Goal: Transaction & Acquisition: Purchase product/service

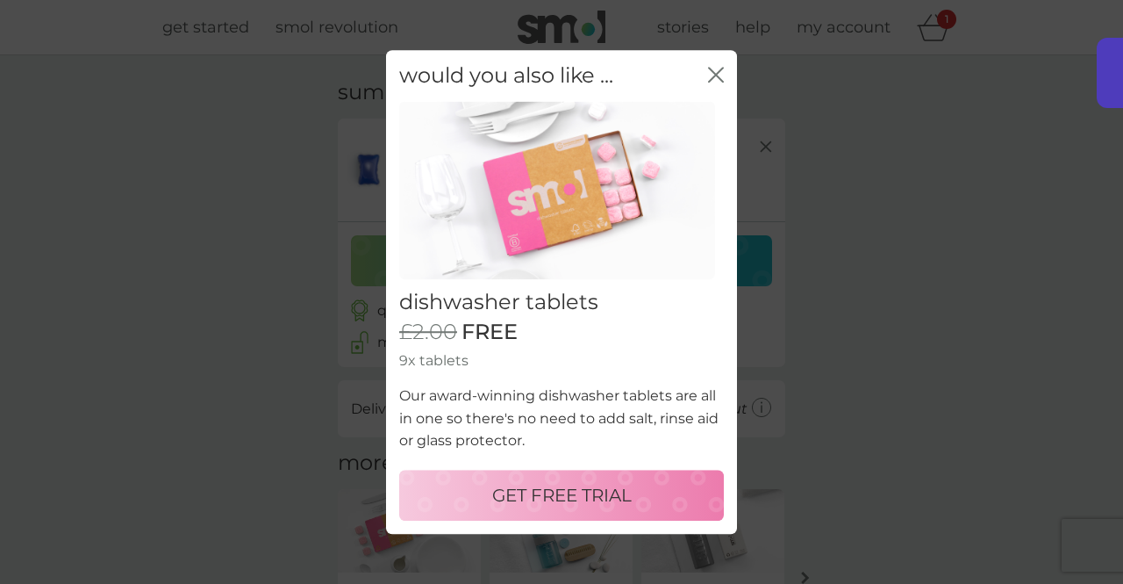
click at [560, 495] on p "GET FREE TRIAL" at bounding box center [562, 495] width 140 height 28
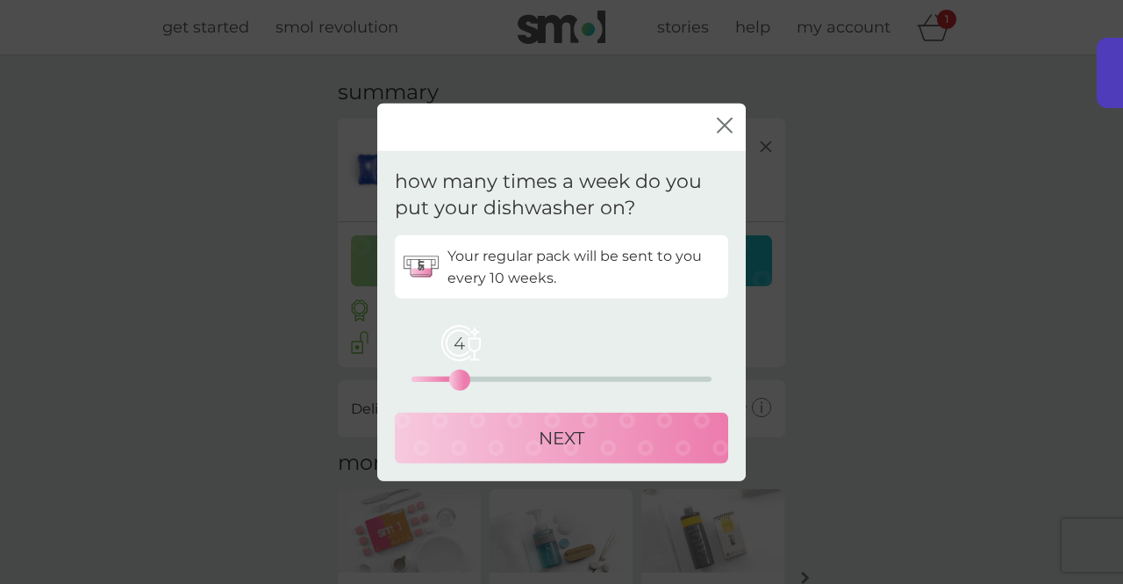
drag, startPoint x: 412, startPoint y: 381, endPoint x: 459, endPoint y: 374, distance: 47.9
click at [459, 376] on div "4" at bounding box center [459, 379] width 7 height 7
drag, startPoint x: 459, startPoint y: 374, endPoint x: 448, endPoint y: 380, distance: 13.0
click at [448, 380] on div "3" at bounding box center [447, 379] width 7 height 7
click at [542, 441] on p "NEXT" at bounding box center [562, 438] width 46 height 28
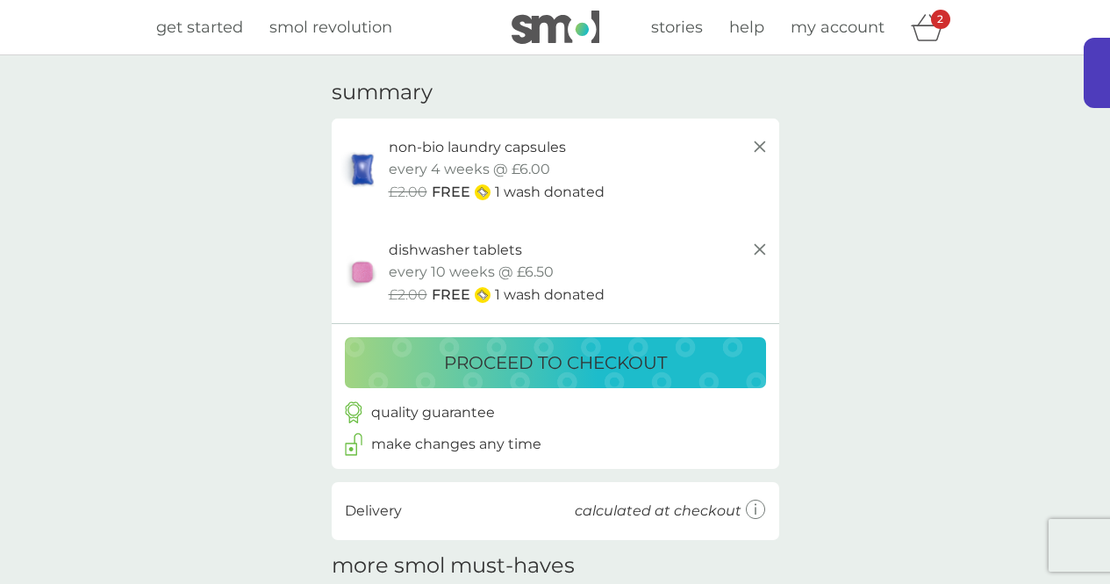
click at [922, 278] on div "your basket summary non-bio laundry capsules trial pack every 4 weeks @ £6.00 £…" at bounding box center [555, 482] width 1110 height 854
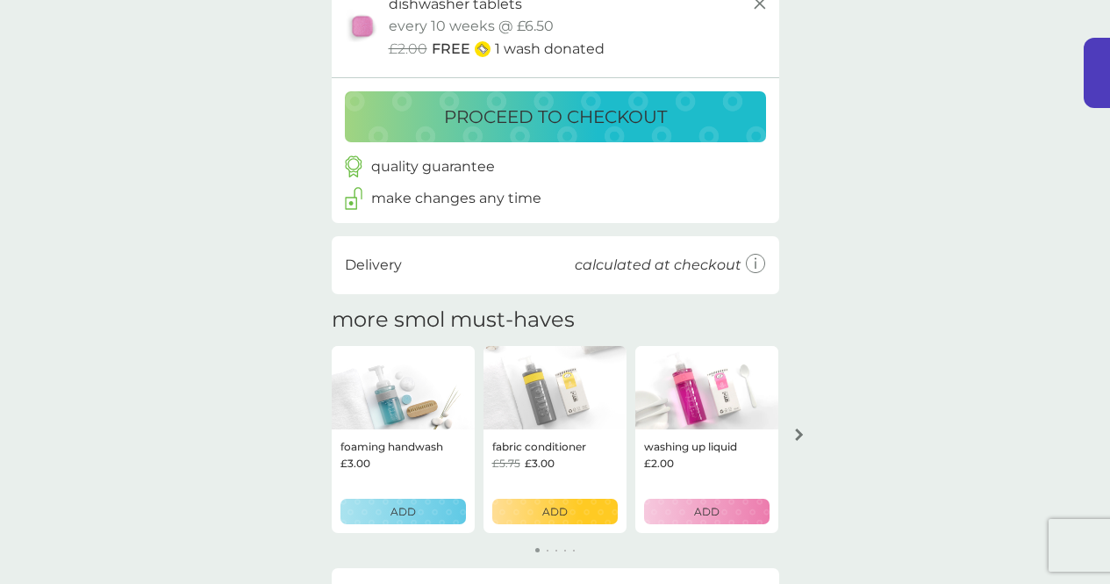
scroll to position [211, 0]
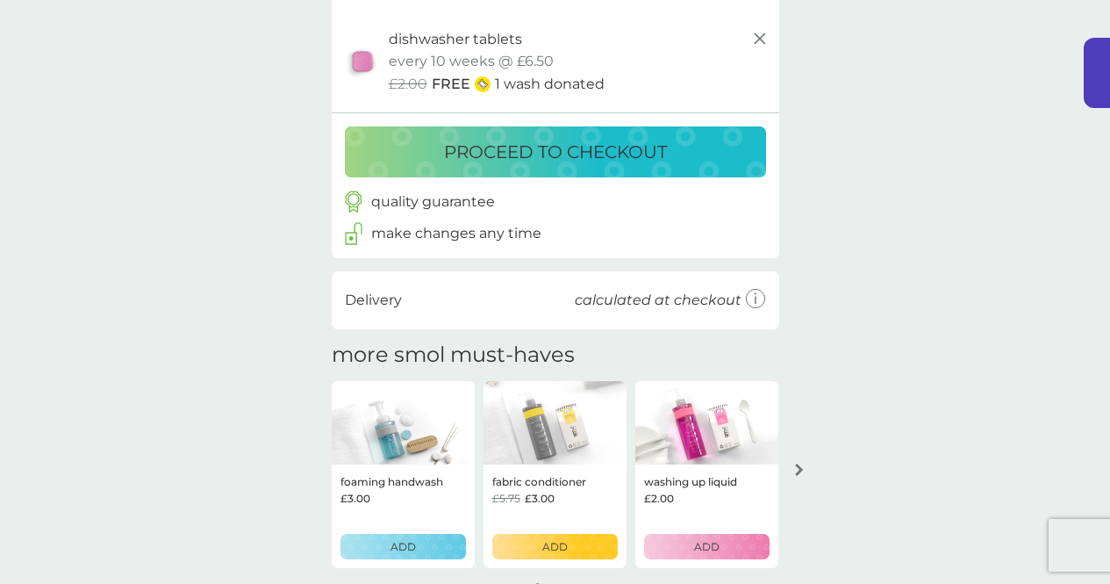
click at [505, 147] on p "proceed to checkout" at bounding box center [555, 152] width 223 height 28
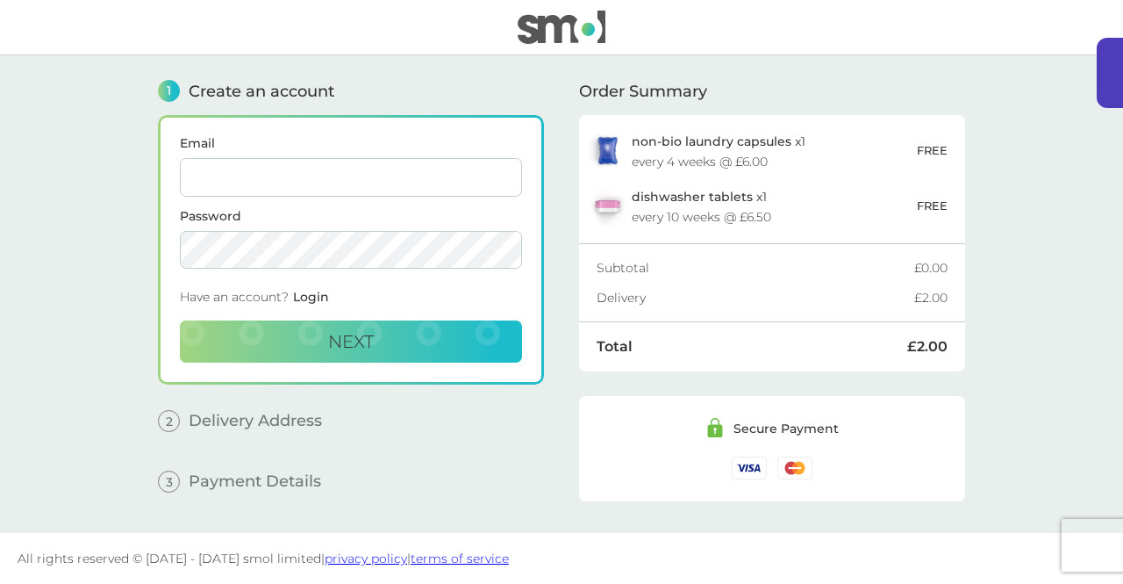
click at [422, 174] on input "Email" at bounding box center [351, 177] width 342 height 39
type input "nicole.rainsley@hotmail.co.uk"
click at [334, 342] on span "Next" at bounding box center [351, 341] width 46 height 21
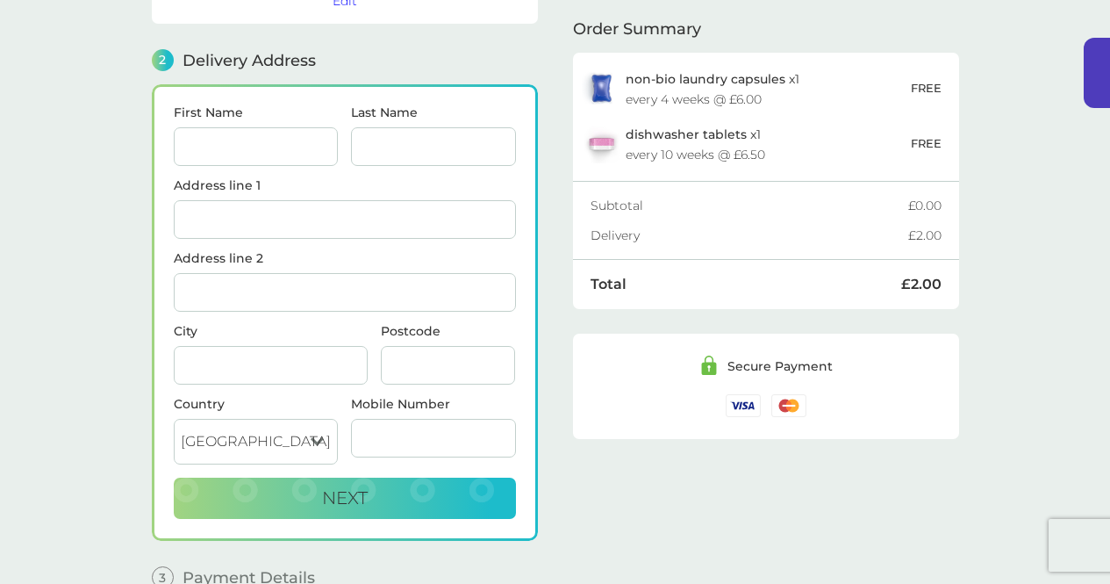
scroll to position [215, 0]
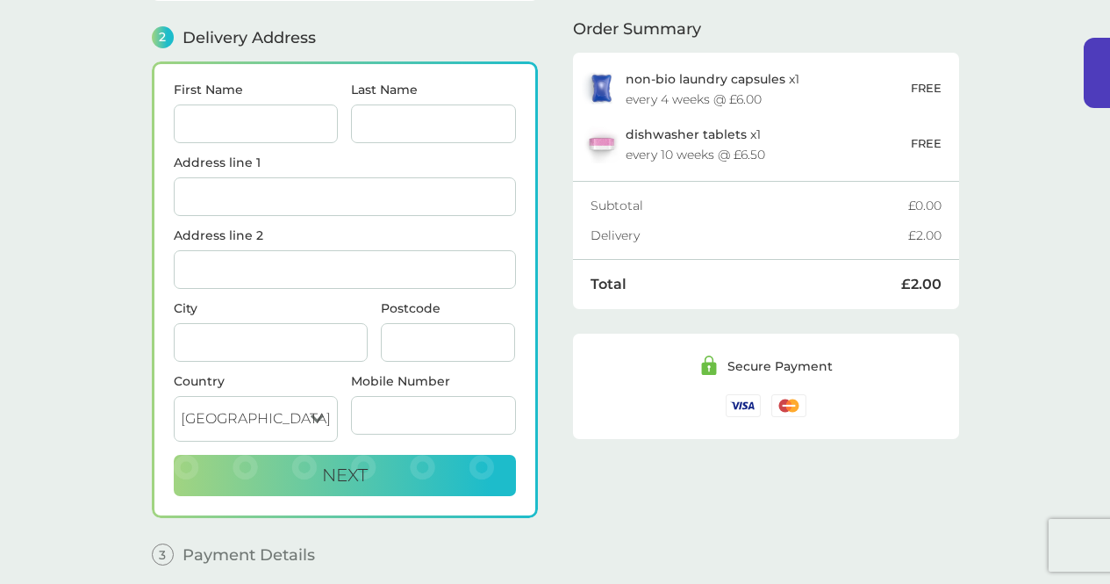
click at [233, 135] on input "First Name" at bounding box center [256, 123] width 165 height 39
type input "[PERSON_NAME]"
type input "[STREET_ADDRESS][PERSON_NAME]"
type input "Carshalton"
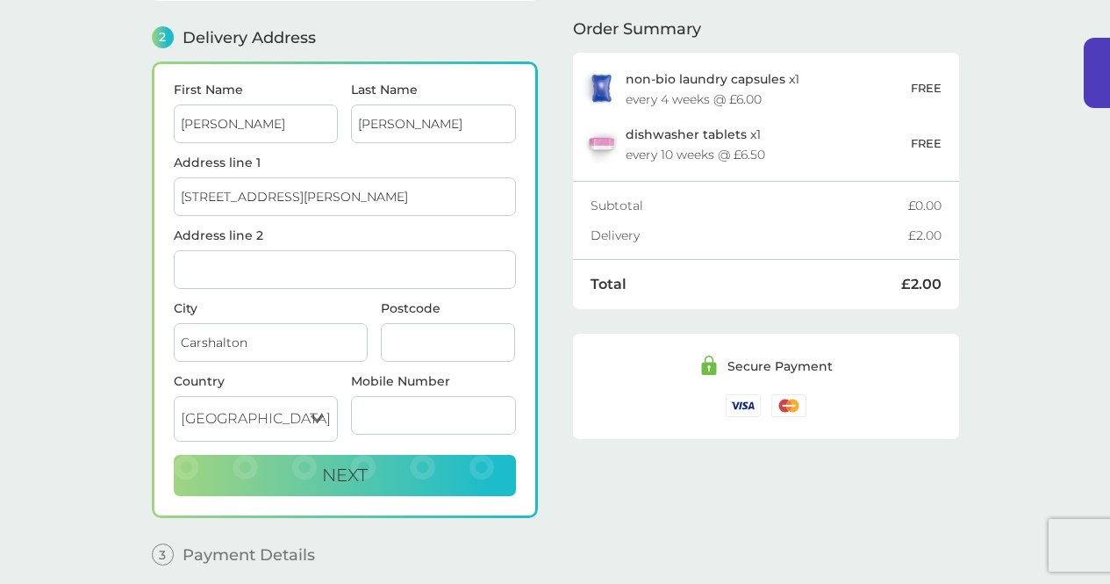
type input "SM5 2PF"
type input "07970328054"
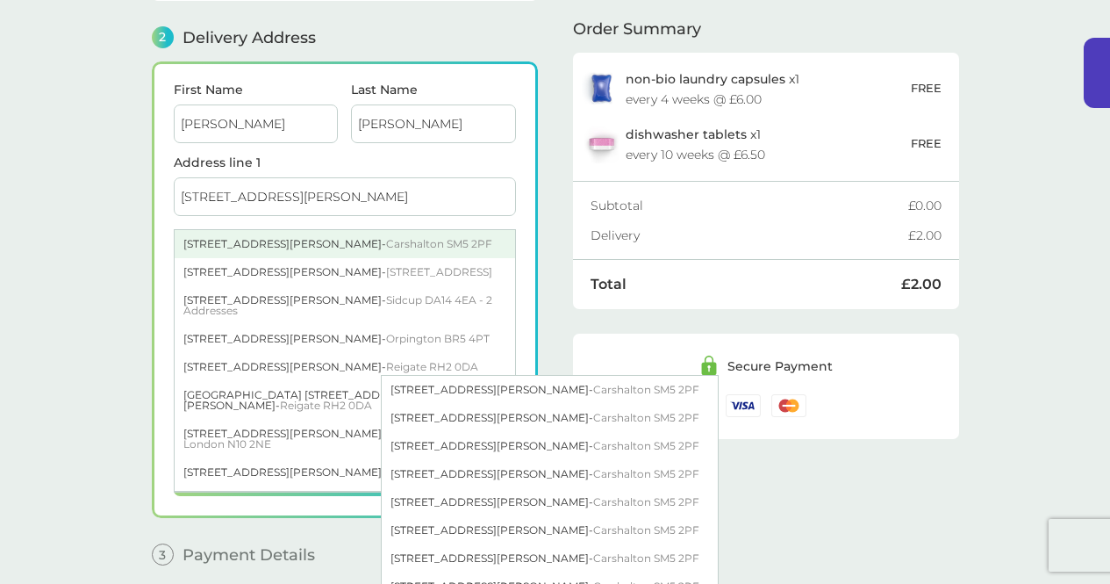
click at [386, 237] on span "Carshalton SM5 2PF" at bounding box center [439, 243] width 106 height 13
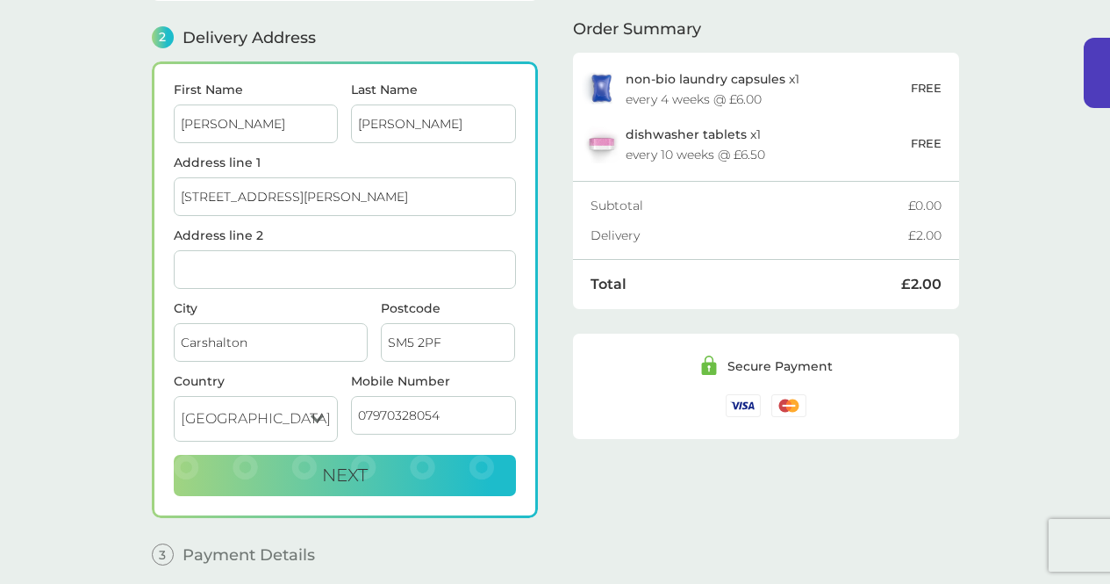
click at [125, 310] on main "1 Create an account nicole.rainsley@hotmail.co.uk Edit 2 Delivery Address First…" at bounding box center [555, 222] width 1110 height 764
click at [340, 477] on span "Next" at bounding box center [345, 474] width 46 height 21
checkbox input "true"
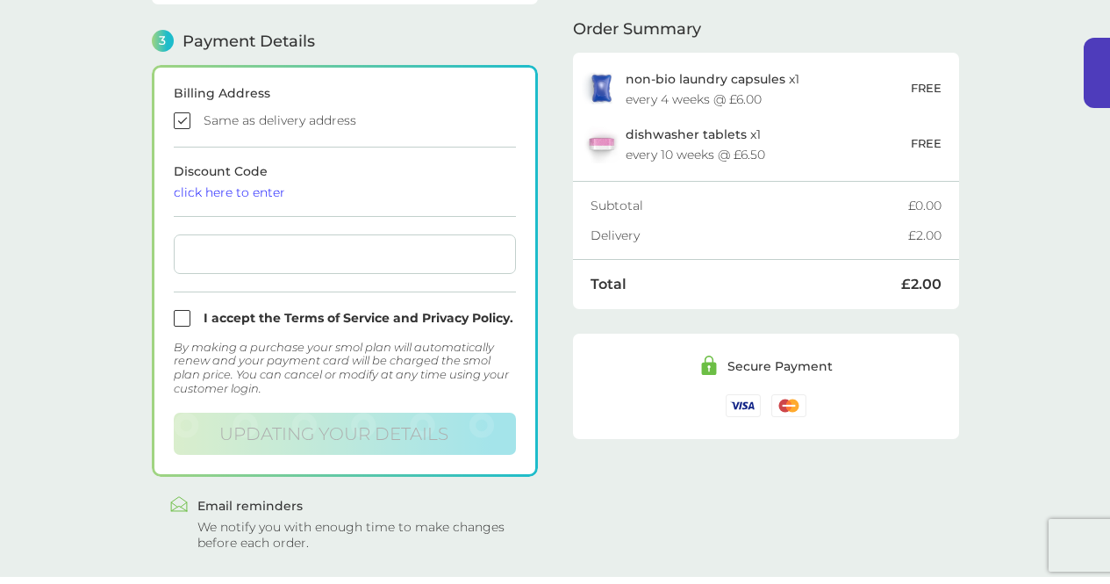
scroll to position [484, 0]
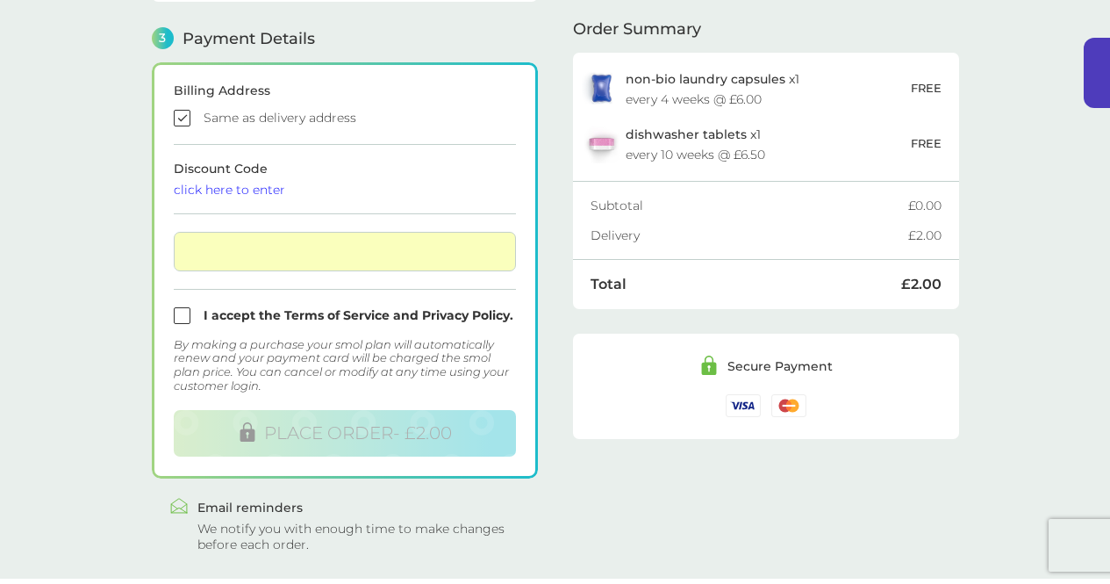
click at [176, 316] on input "checkbox" at bounding box center [345, 315] width 342 height 17
checkbox input "true"
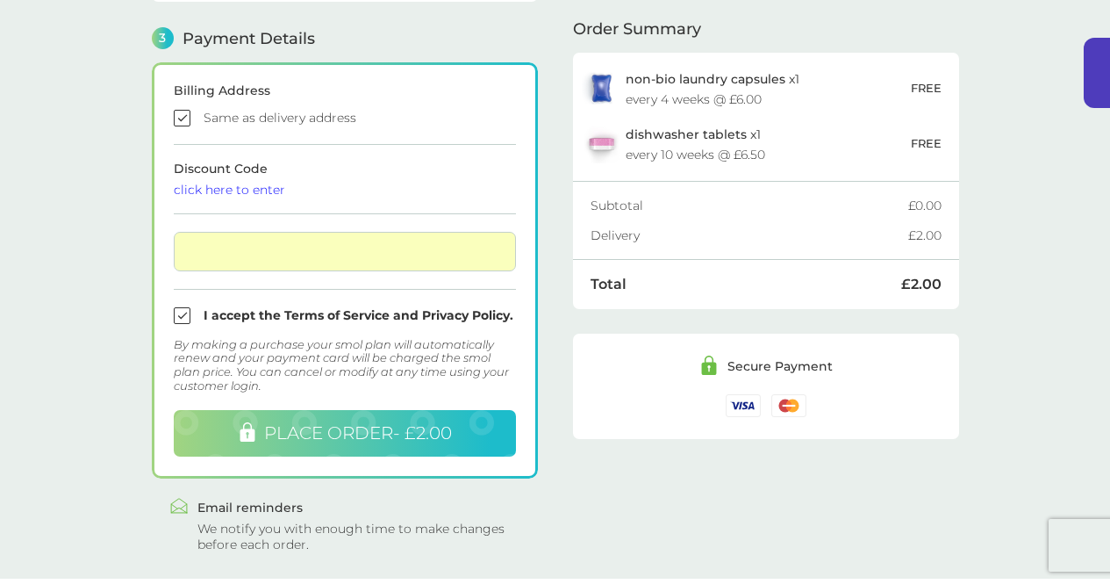
click at [335, 433] on span "PLACE ORDER - £2.00" at bounding box center [358, 432] width 188 height 21
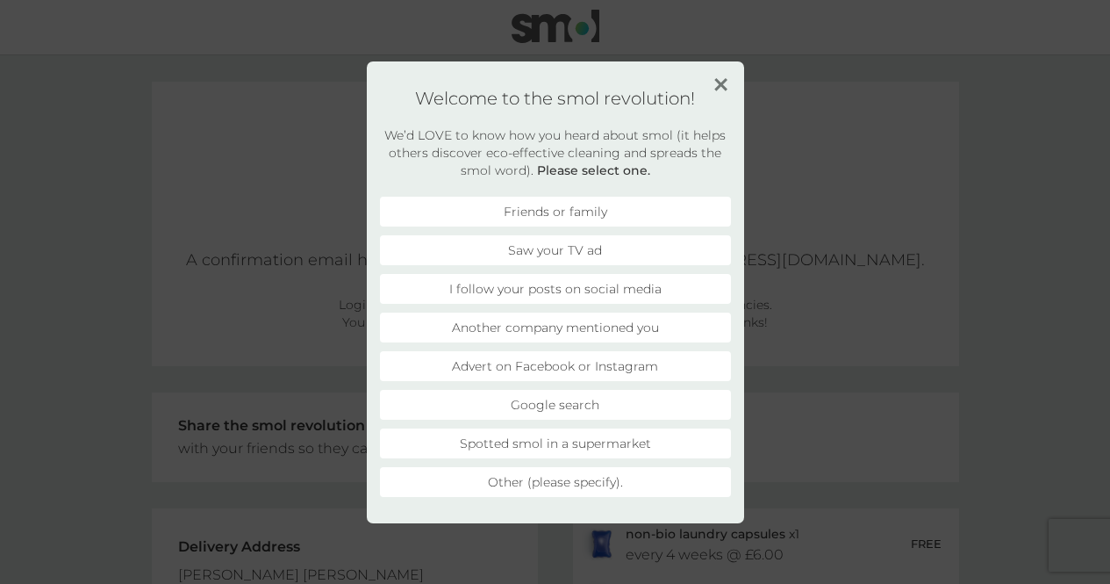
click at [621, 359] on li "Advert on Facebook or Instagram" at bounding box center [555, 366] width 351 height 30
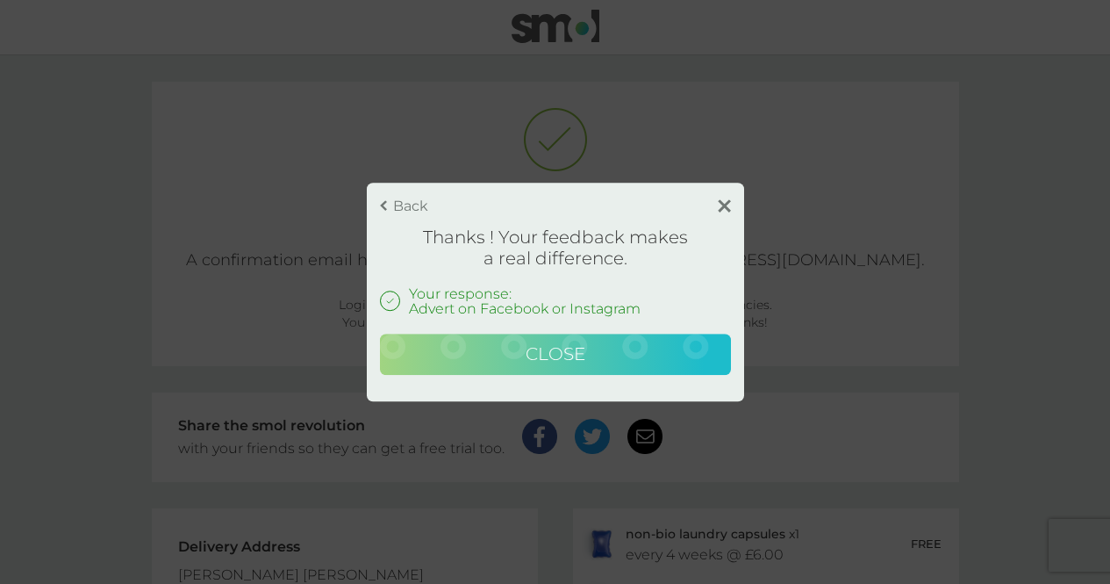
click at [584, 348] on span "Close" at bounding box center [556, 353] width 60 height 21
